Goal: Task Accomplishment & Management: Use online tool/utility

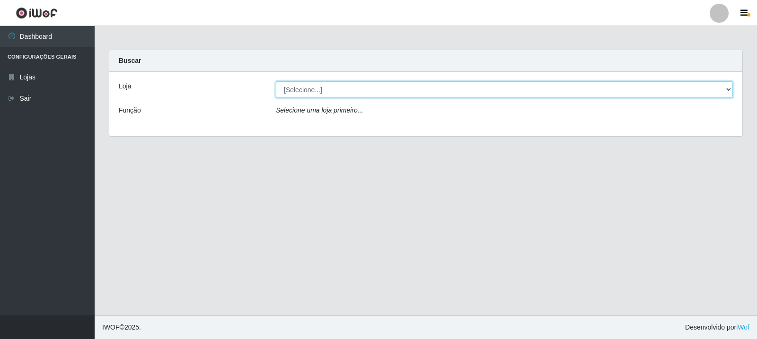
click at [729, 89] on select "[Selecione...] Rede Compras Supermercados - LOJA 3" at bounding box center [504, 89] width 457 height 17
select select "162"
click at [276, 81] on select "[Selecione...] Rede Compras Supermercados - LOJA 3" at bounding box center [504, 89] width 457 height 17
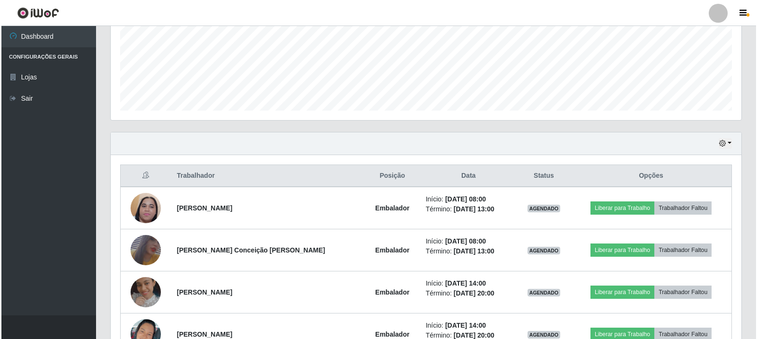
scroll to position [236, 0]
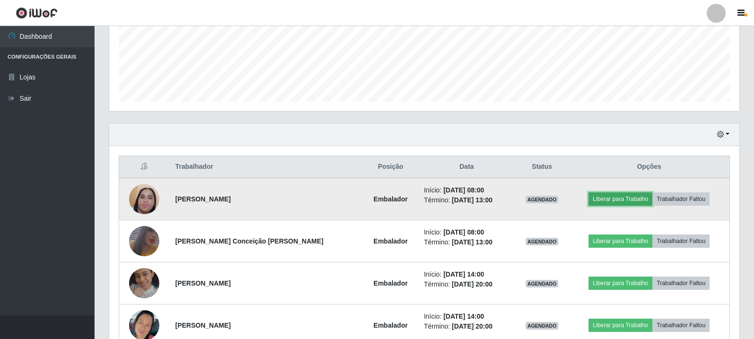
click at [613, 201] on button "Liberar para Trabalho" at bounding box center [621, 198] width 64 height 13
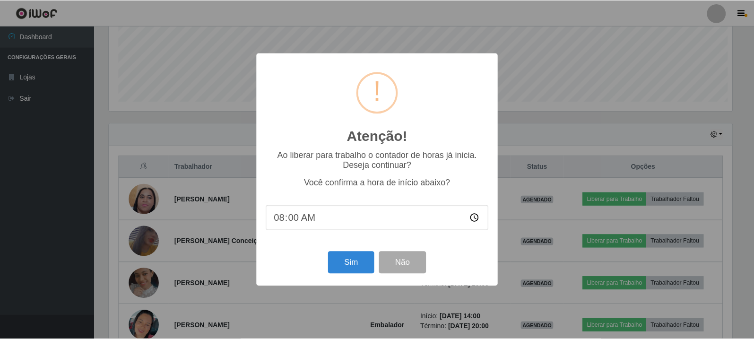
scroll to position [196, 626]
click at [348, 269] on button "Sim" at bounding box center [352, 263] width 46 height 22
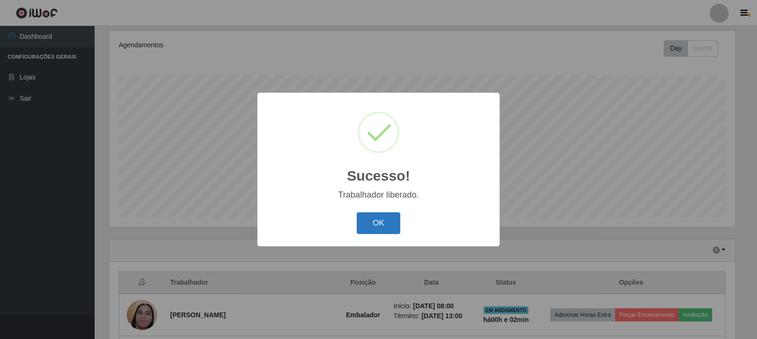
click at [360, 223] on button "OK" at bounding box center [379, 223] width 44 height 22
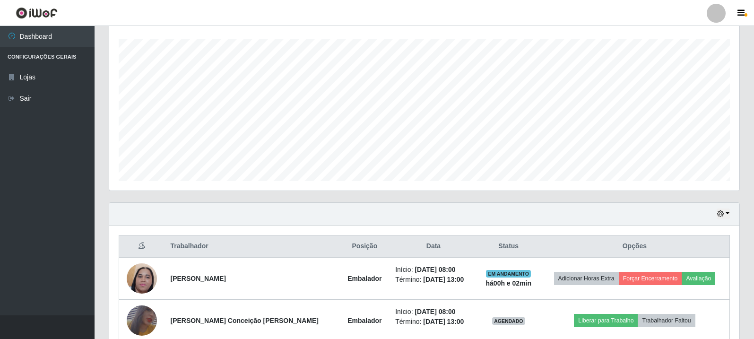
scroll to position [262, 0]
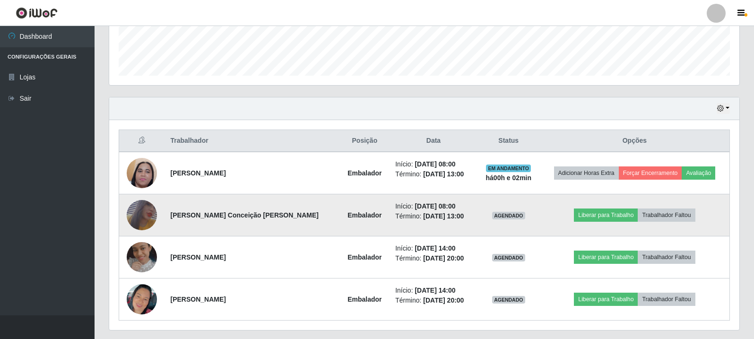
click at [145, 209] on img at bounding box center [142, 215] width 30 height 44
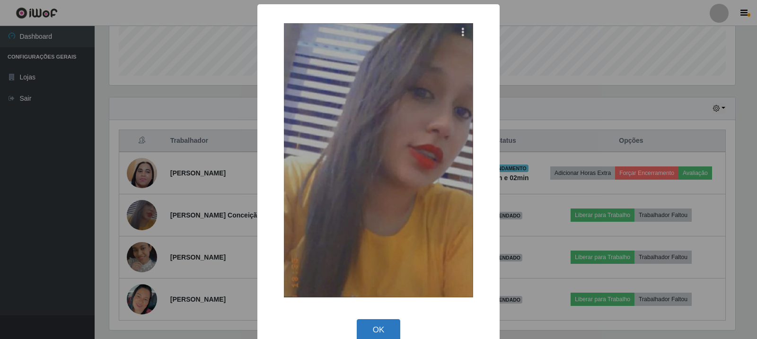
click at [376, 332] on button "OK" at bounding box center [379, 330] width 44 height 22
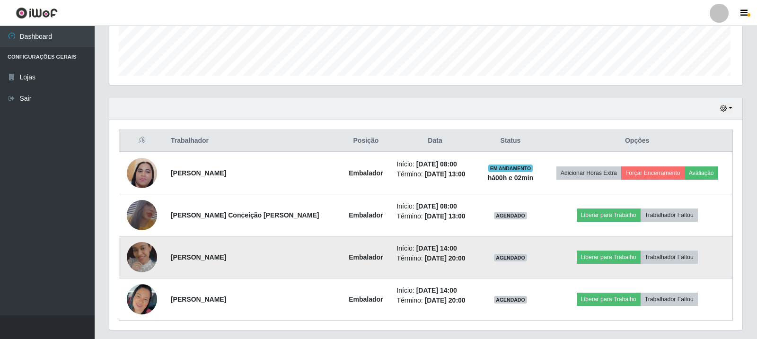
scroll to position [196, 630]
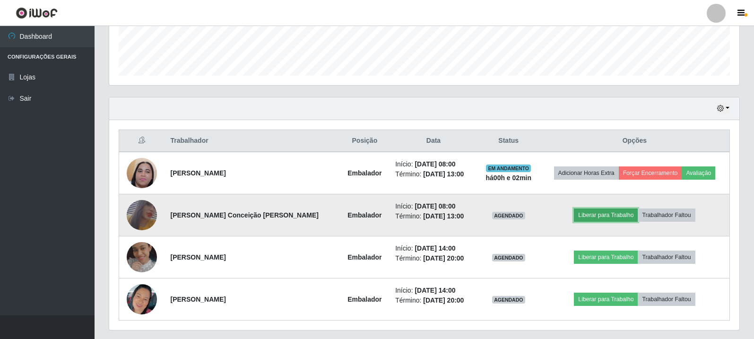
click at [625, 215] on button "Liberar para Trabalho" at bounding box center [606, 215] width 64 height 13
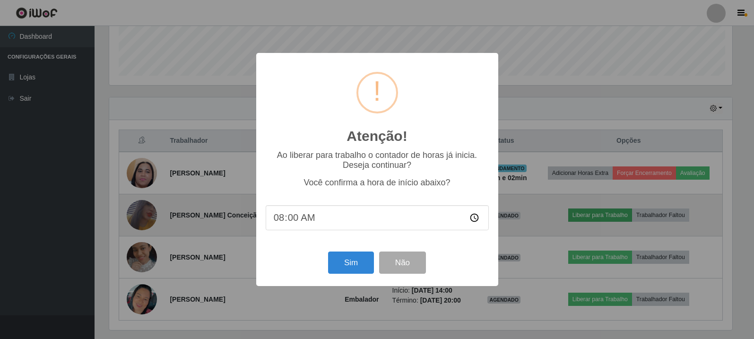
scroll to position [196, 626]
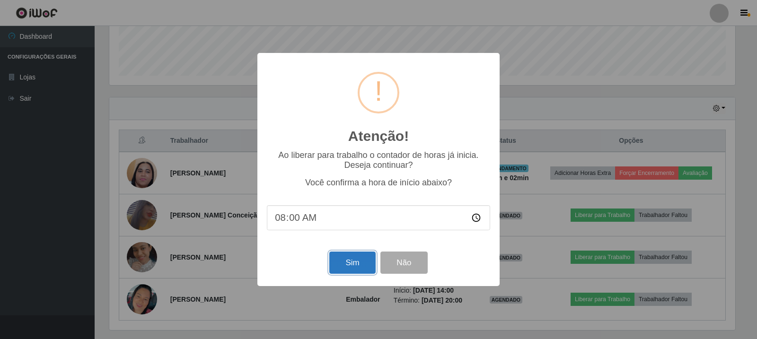
click at [359, 267] on button "Sim" at bounding box center [352, 263] width 46 height 22
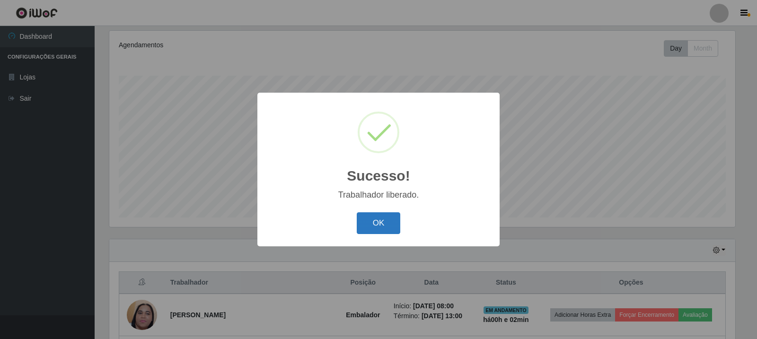
click at [381, 222] on button "OK" at bounding box center [379, 223] width 44 height 22
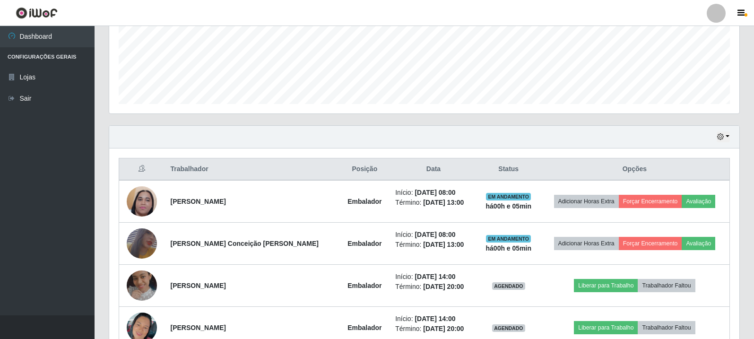
scroll to position [289, 0]
